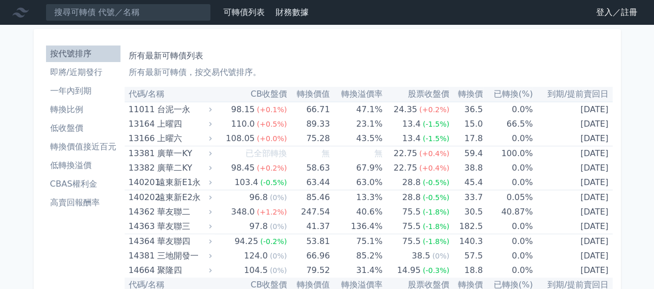
click at [597, 11] on link "登入／註冊" at bounding box center [617, 12] width 58 height 17
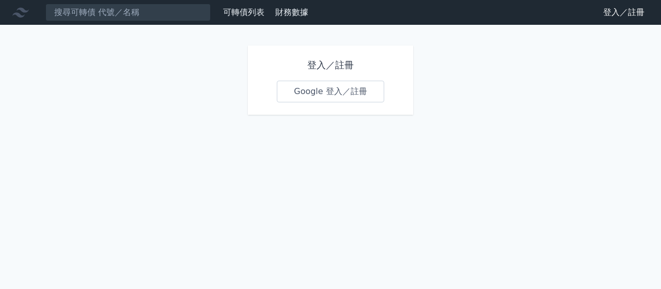
click at [307, 95] on link "Google 登入／註冊" at bounding box center [330, 92] width 107 height 22
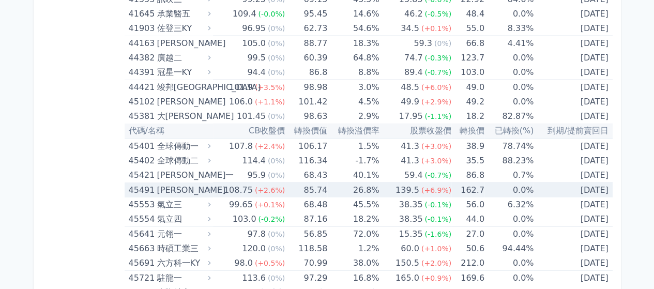
scroll to position [3255, 0]
